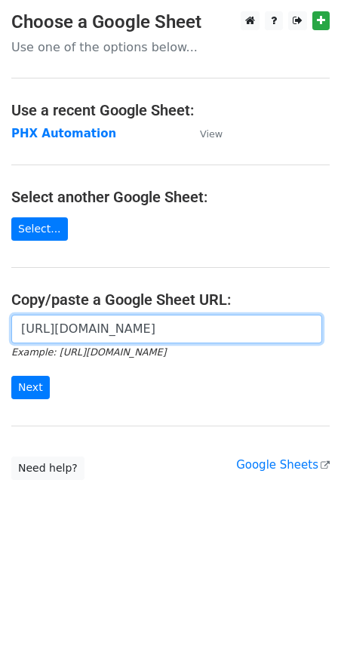
click at [81, 336] on input "https://docs.google.com/spreadsheets/d/1i4_XZcK9b-rtdYqenmdlJo-WHYYhotDoBleDvdL…" at bounding box center [166, 329] width 311 height 29
paste input "https://docs.google.com/spreadsheets/d/1i4_XZcK9b-rtdYqenmdlJo-WHYYhotDoBleDvdL…"
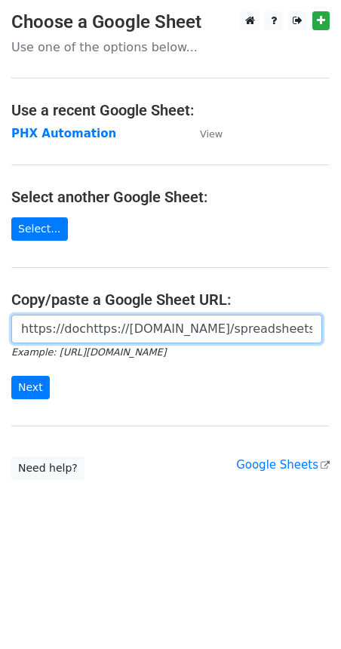
scroll to position [0, 474]
type input "https://dochttps://docs.google.com/spreadsheets/d/1i4_XZcK9b-rtdYqenmdlJo-WHYYh…"
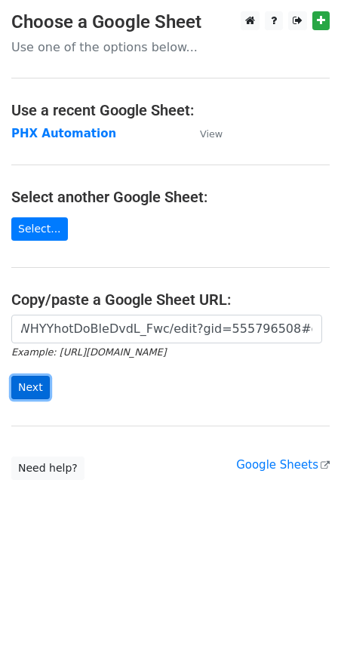
click at [44, 388] on input "Next" at bounding box center [30, 387] width 38 height 23
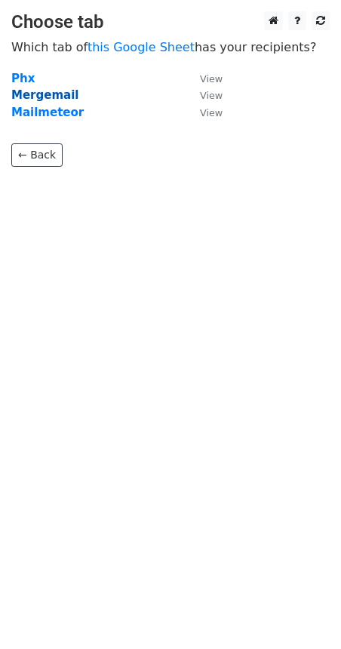
click at [27, 92] on strong "Mergemail" at bounding box center [44, 95] width 67 height 14
